Goal: Find specific page/section: Find specific page/section

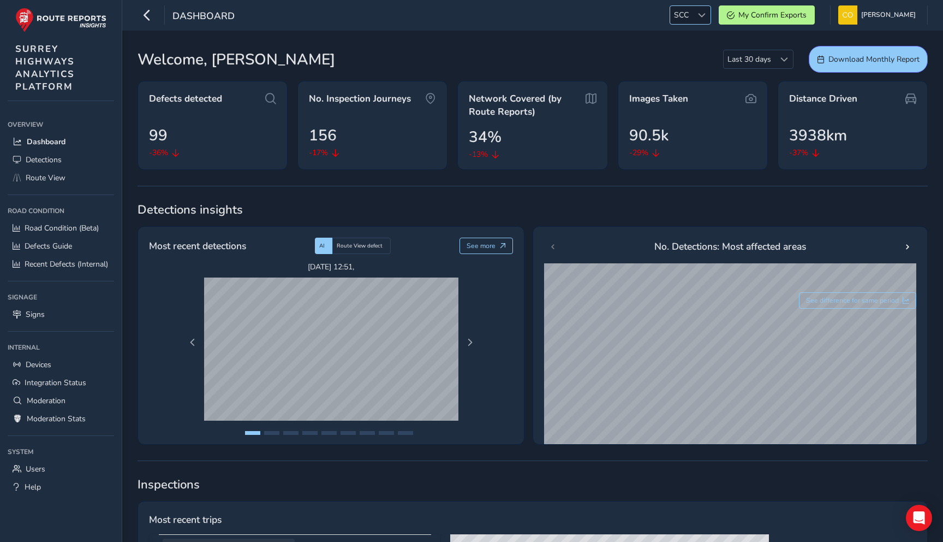
click at [678, 20] on span "SCC" at bounding box center [681, 15] width 22 height 18
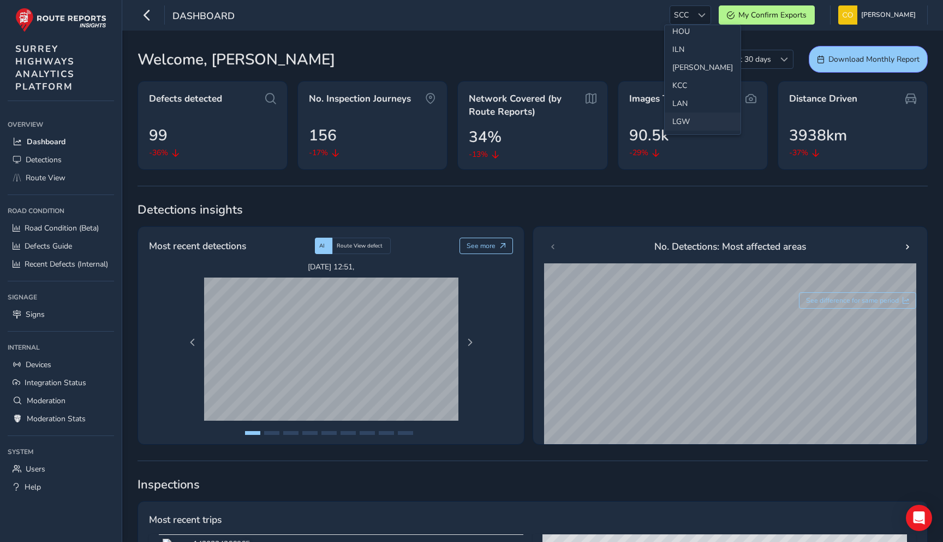
click at [680, 117] on li "LGW" at bounding box center [703, 121] width 76 height 18
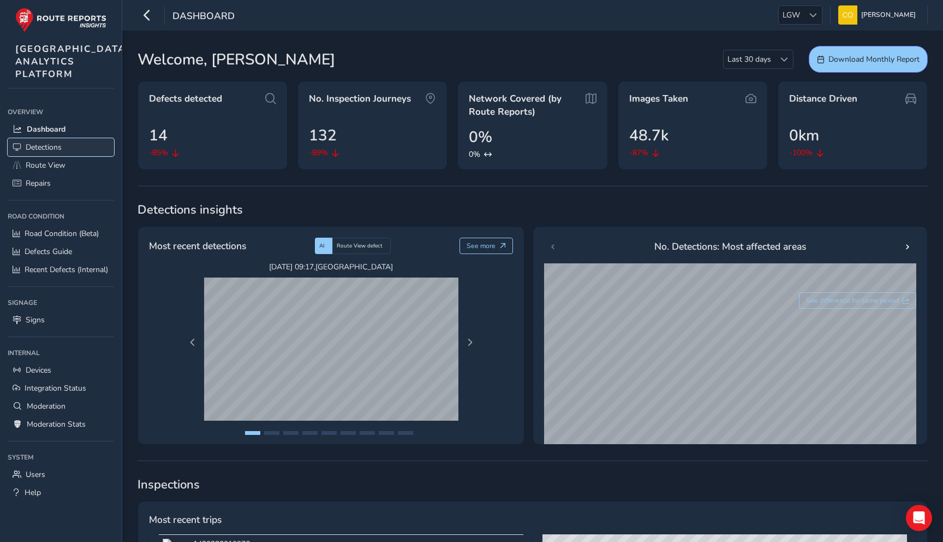
click at [68, 156] on link "Detections" at bounding box center [61, 147] width 106 height 18
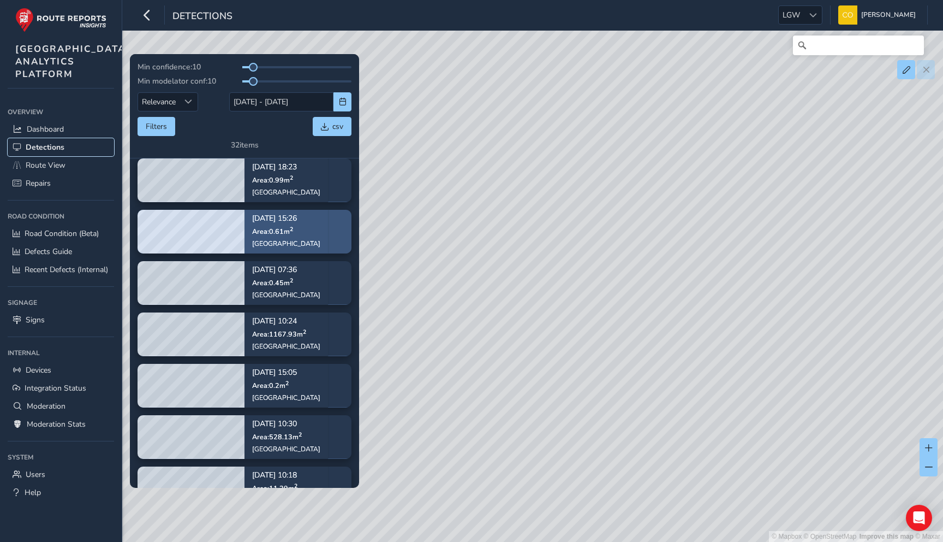
scroll to position [114, 0]
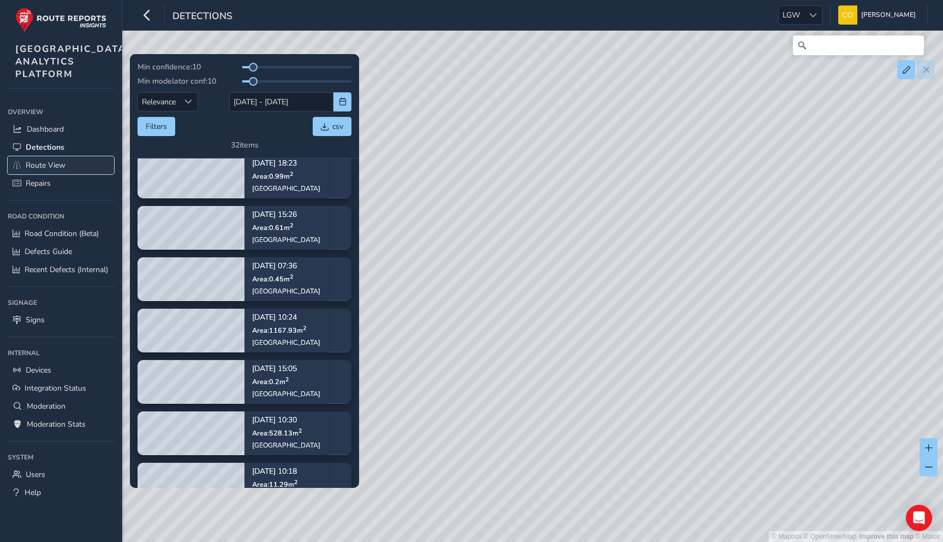
click at [65, 170] on span "Route View" at bounding box center [46, 165] width 40 height 10
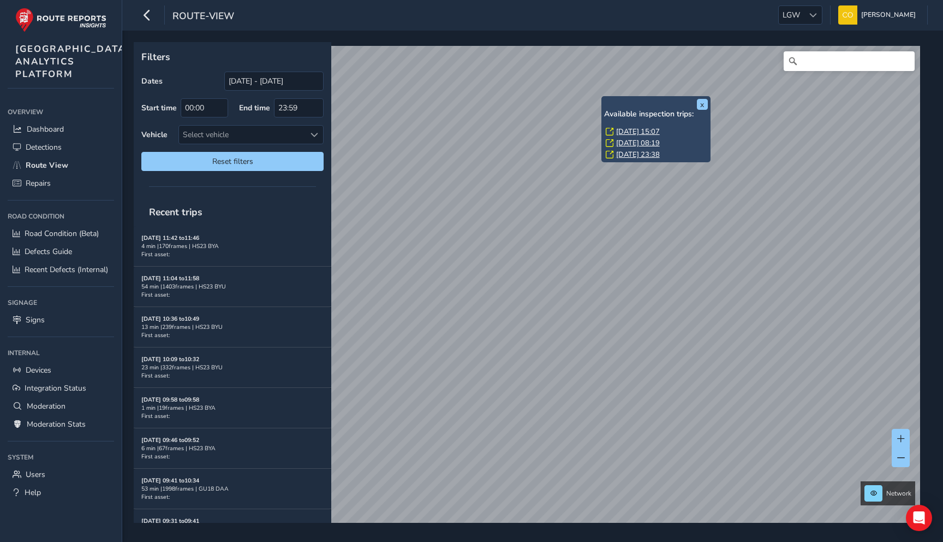
click at [628, 130] on link "[DATE] 15:07" at bounding box center [638, 132] width 44 height 10
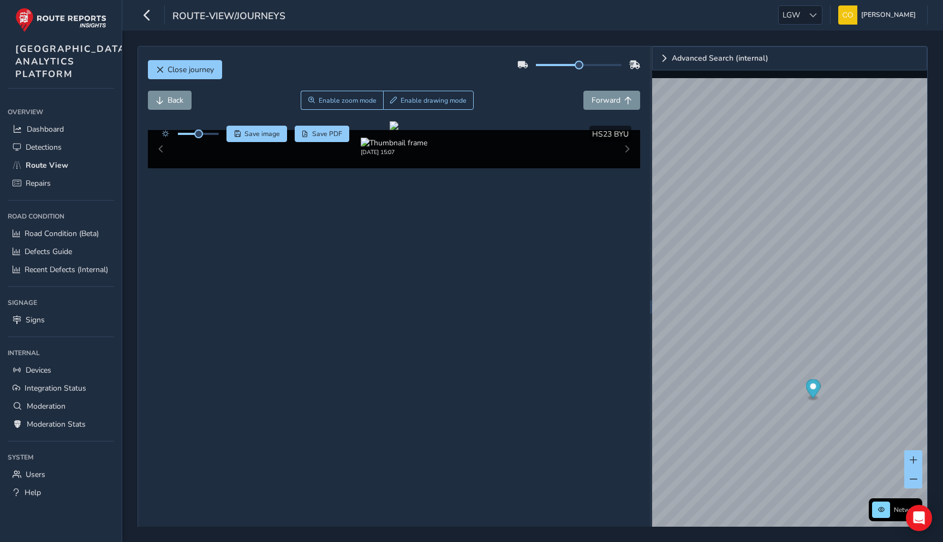
click at [579, 105] on div "Back Enable zoom mode Enable drawing mode Forward" at bounding box center [394, 100] width 493 height 19
